Goal: Task Accomplishment & Management: Manage account settings

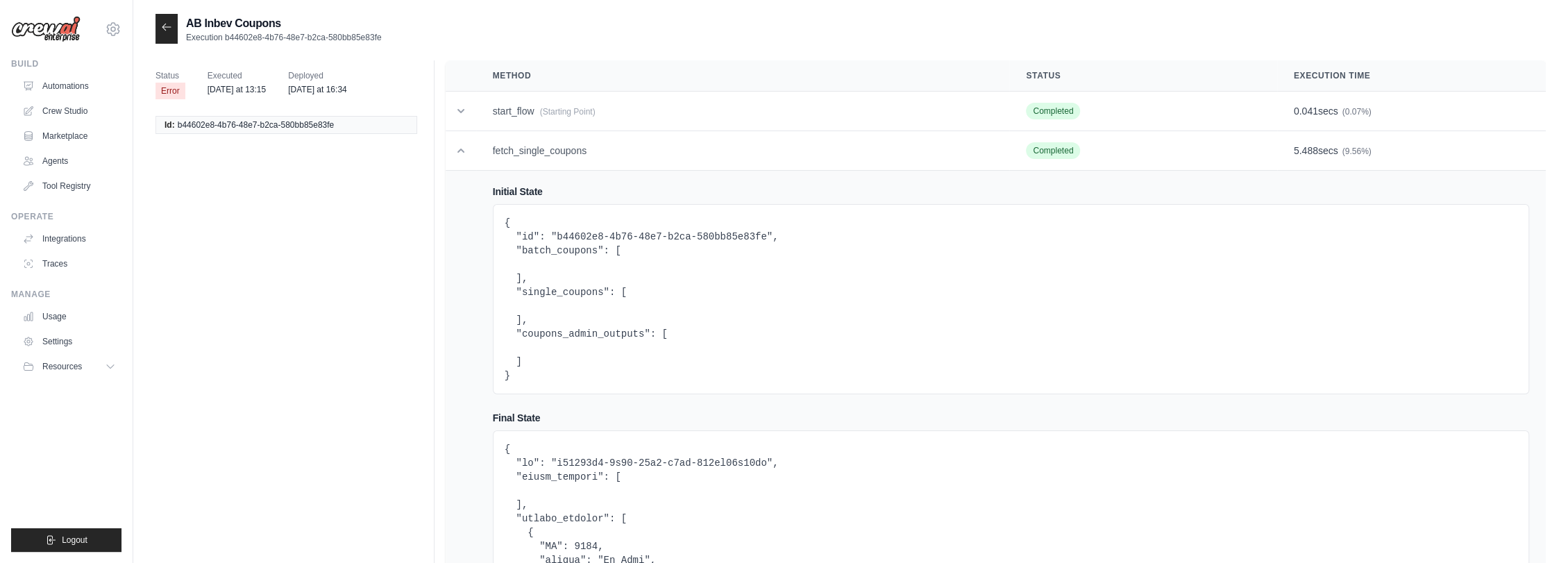
click at [168, 28] on icon at bounding box center [166, 27] width 11 height 11
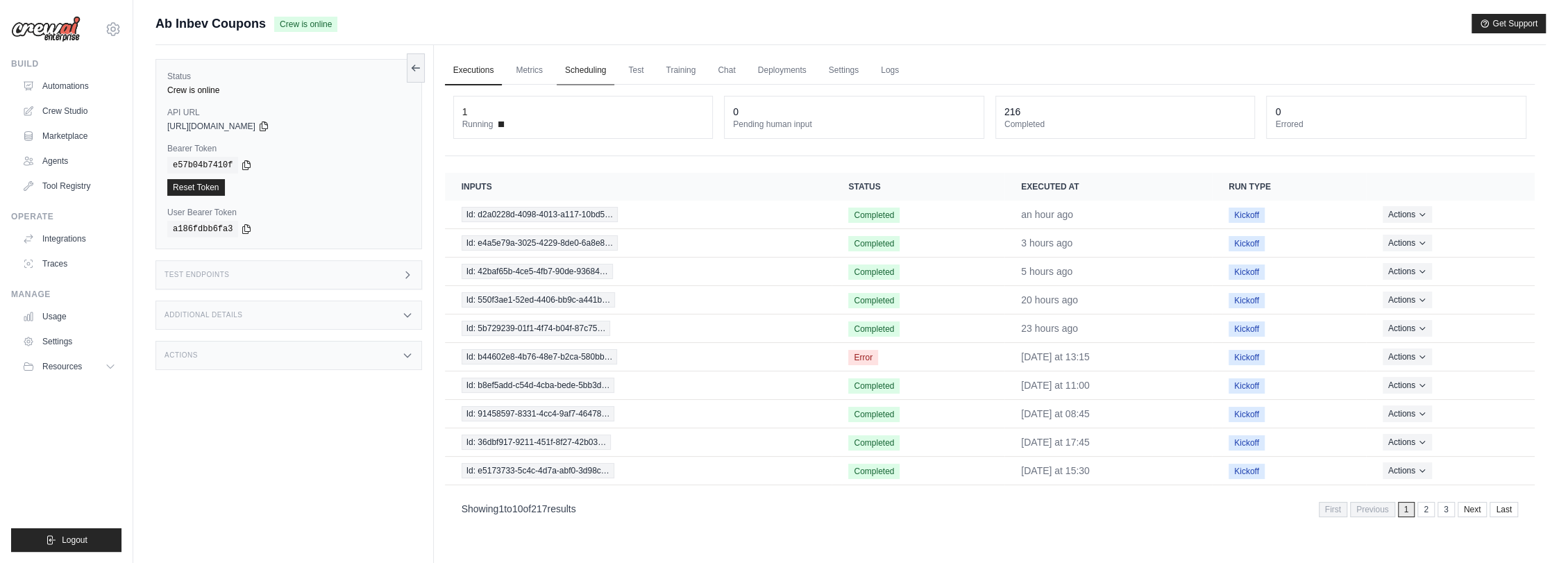
click at [581, 79] on link "Scheduling" at bounding box center [585, 71] width 58 height 29
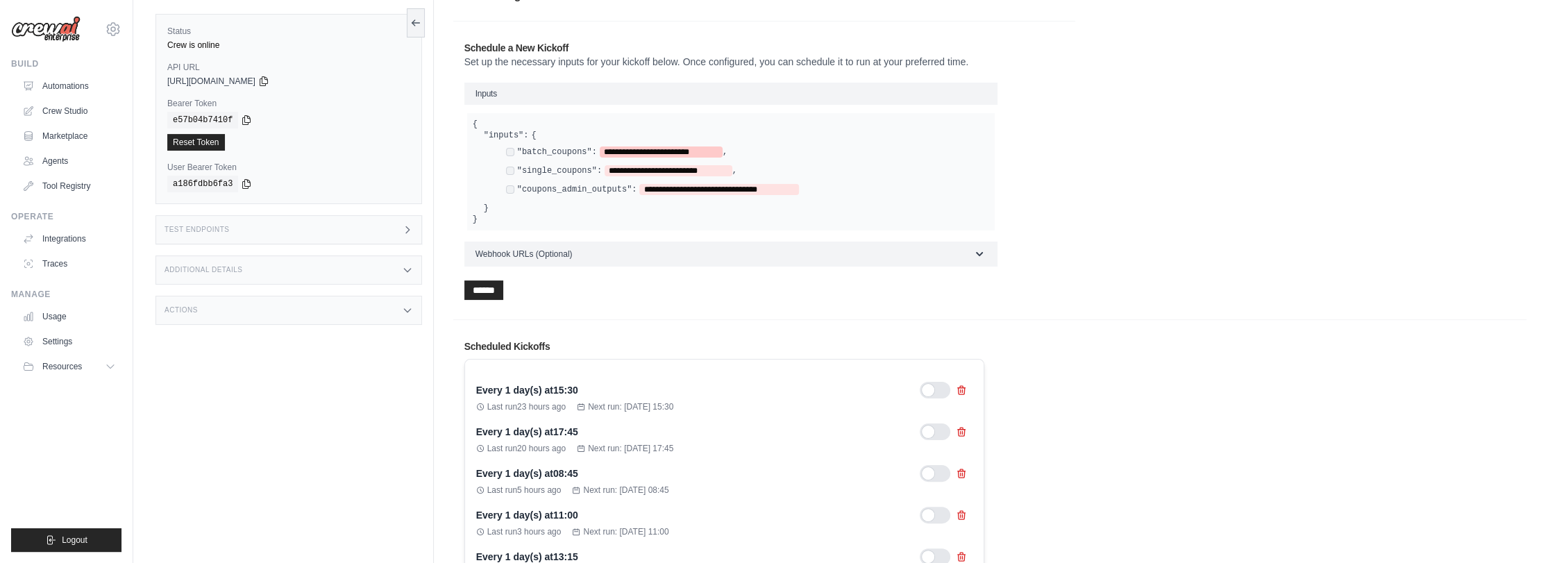
scroll to position [231, 0]
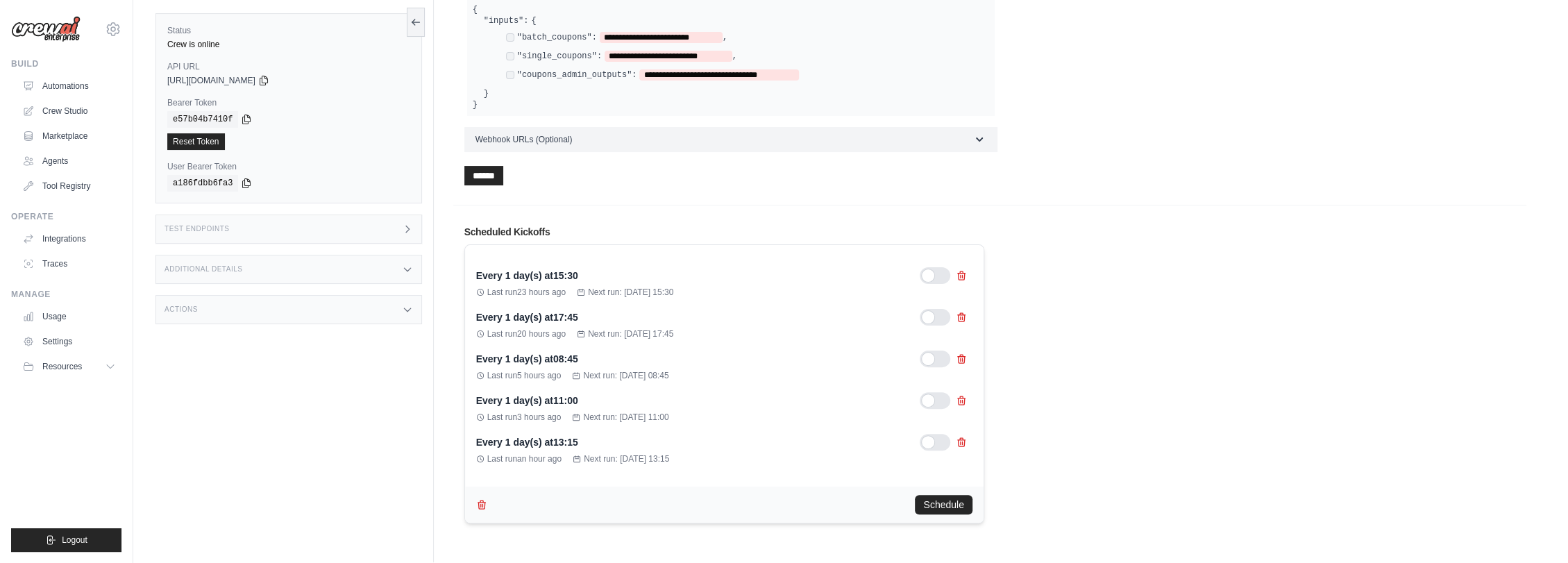
click at [928, 276] on div at bounding box center [935, 275] width 31 height 17
click at [925, 315] on div at bounding box center [935, 317] width 31 height 17
click at [928, 350] on div at bounding box center [935, 358] width 31 height 17
click at [925, 397] on div at bounding box center [935, 400] width 31 height 17
click at [928, 434] on div at bounding box center [935, 441] width 31 height 17
